Goal: Information Seeking & Learning: Learn about a topic

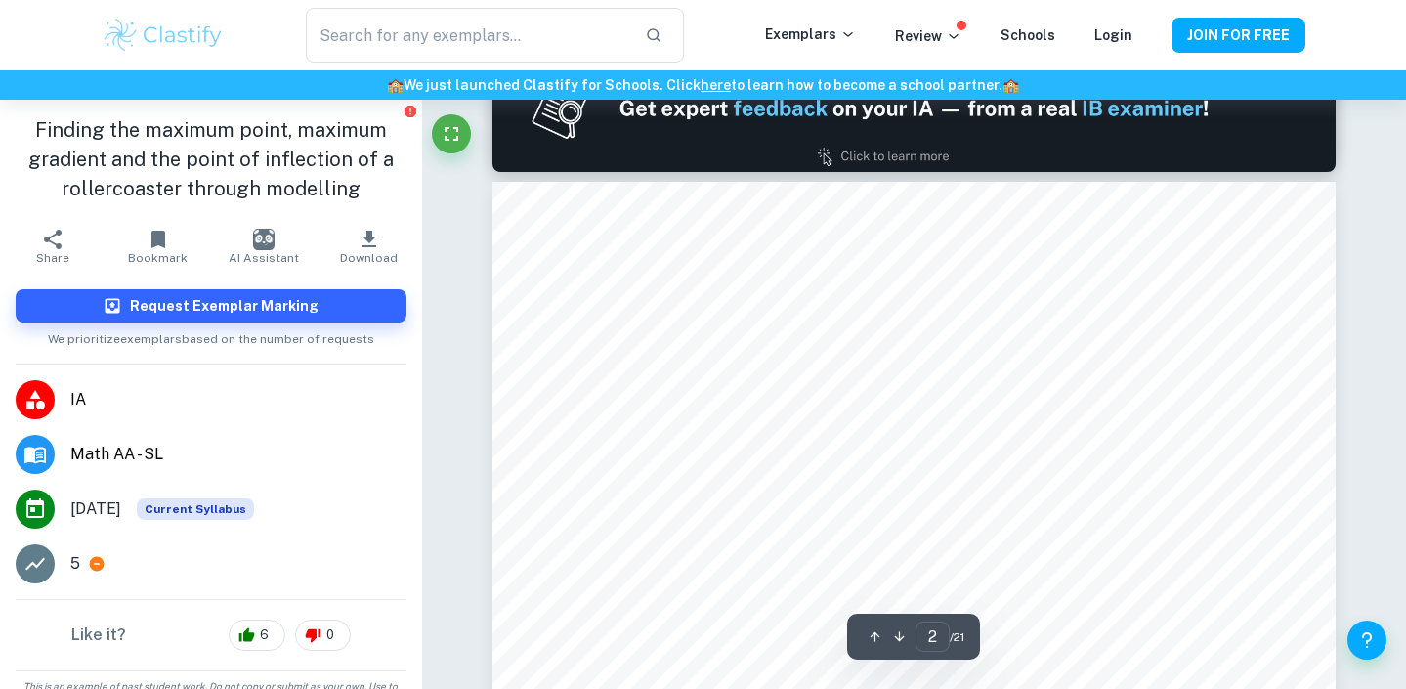
scroll to position [1252, 0]
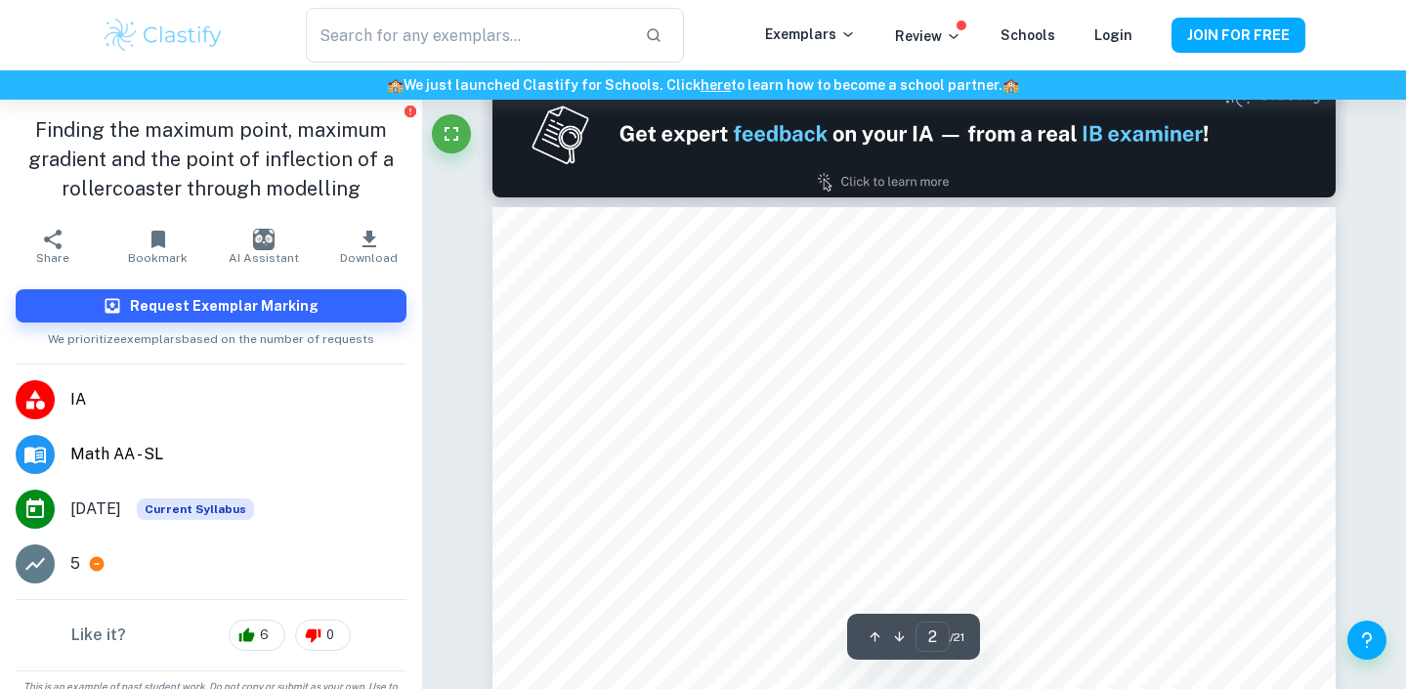
type input "1"
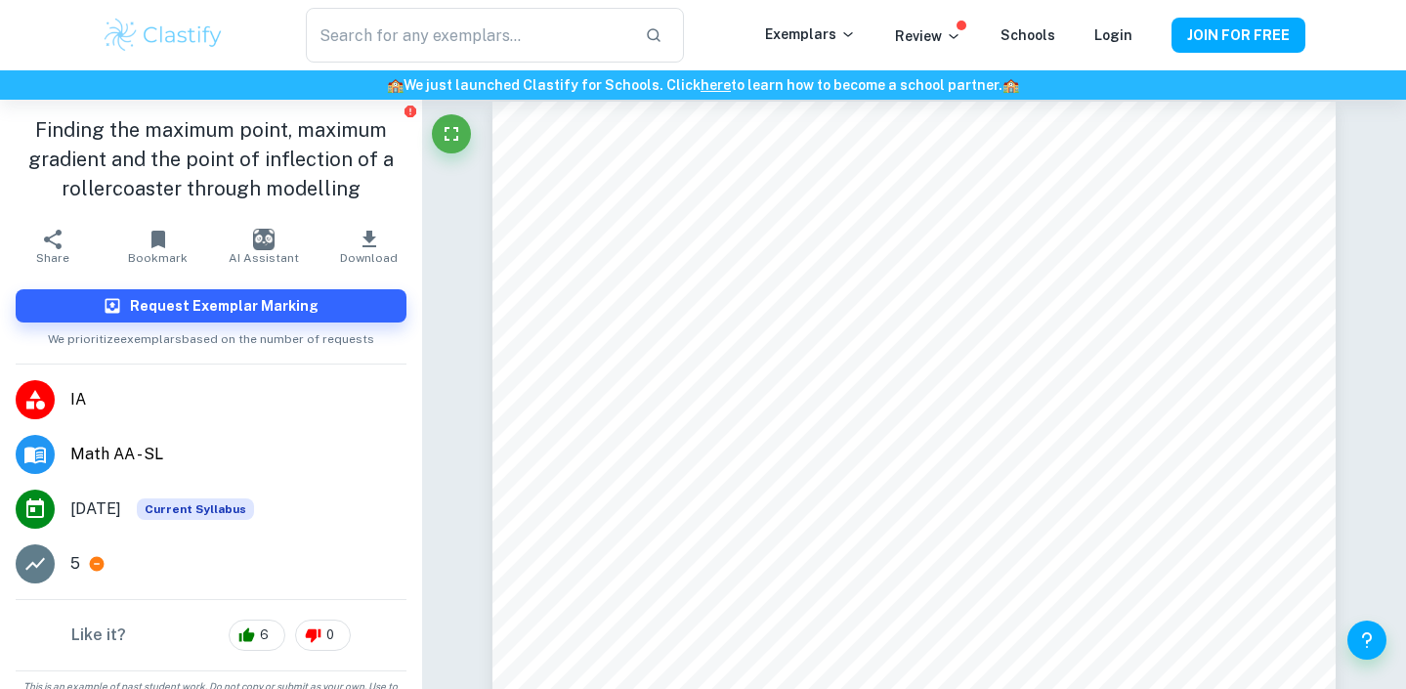
scroll to position [0, 0]
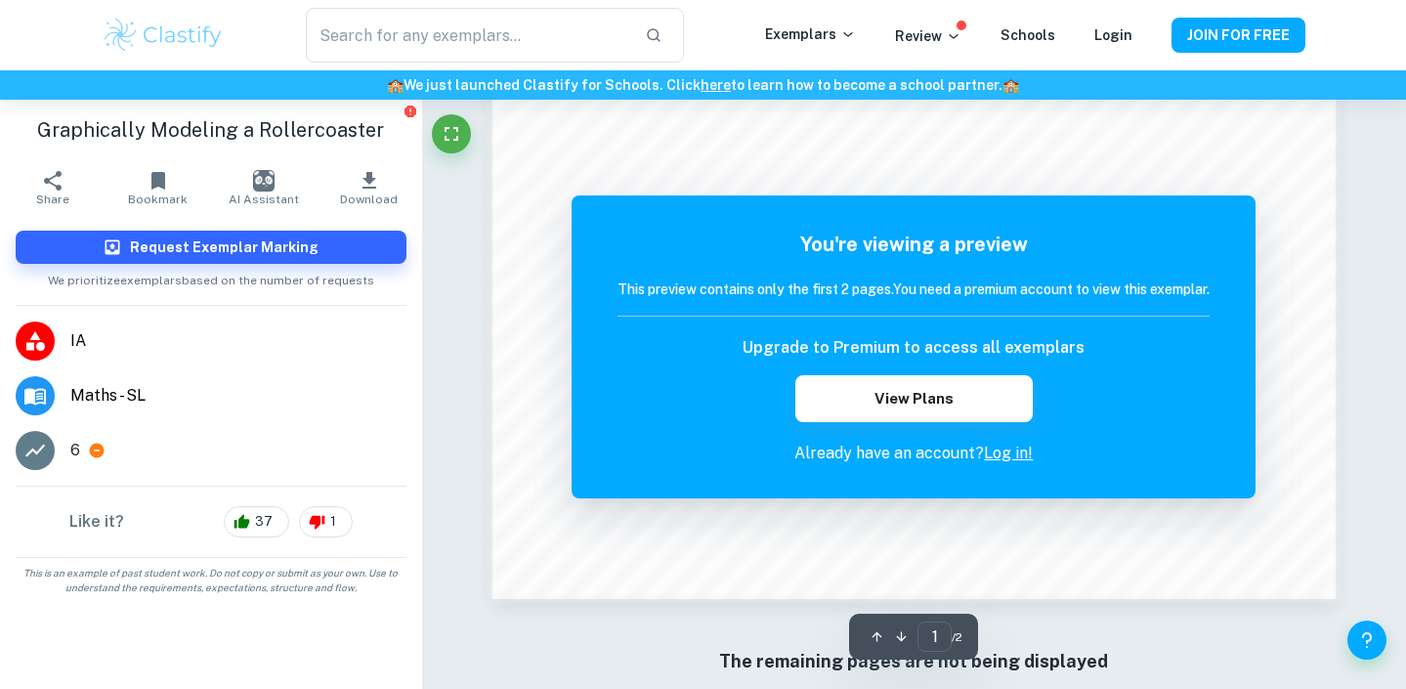
scroll to position [1898, 0]
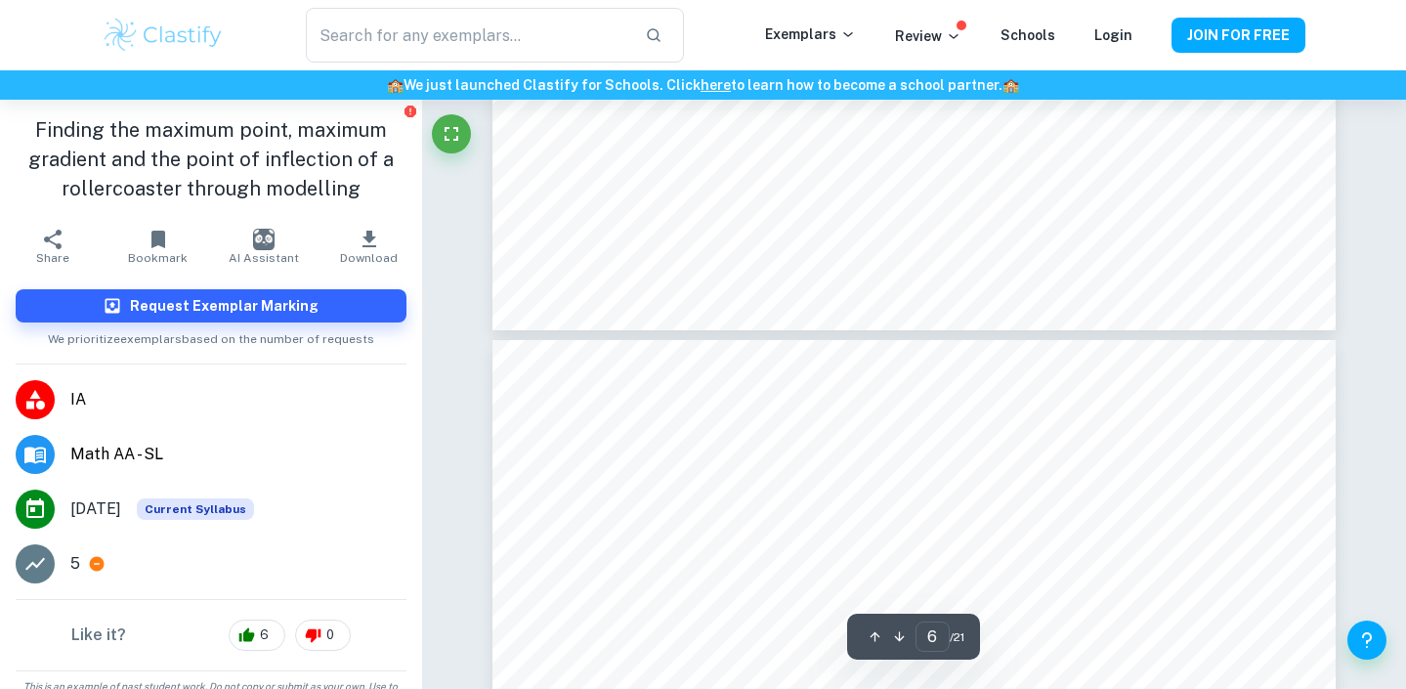
type input "7"
